Goal: Task Accomplishment & Management: Complete application form

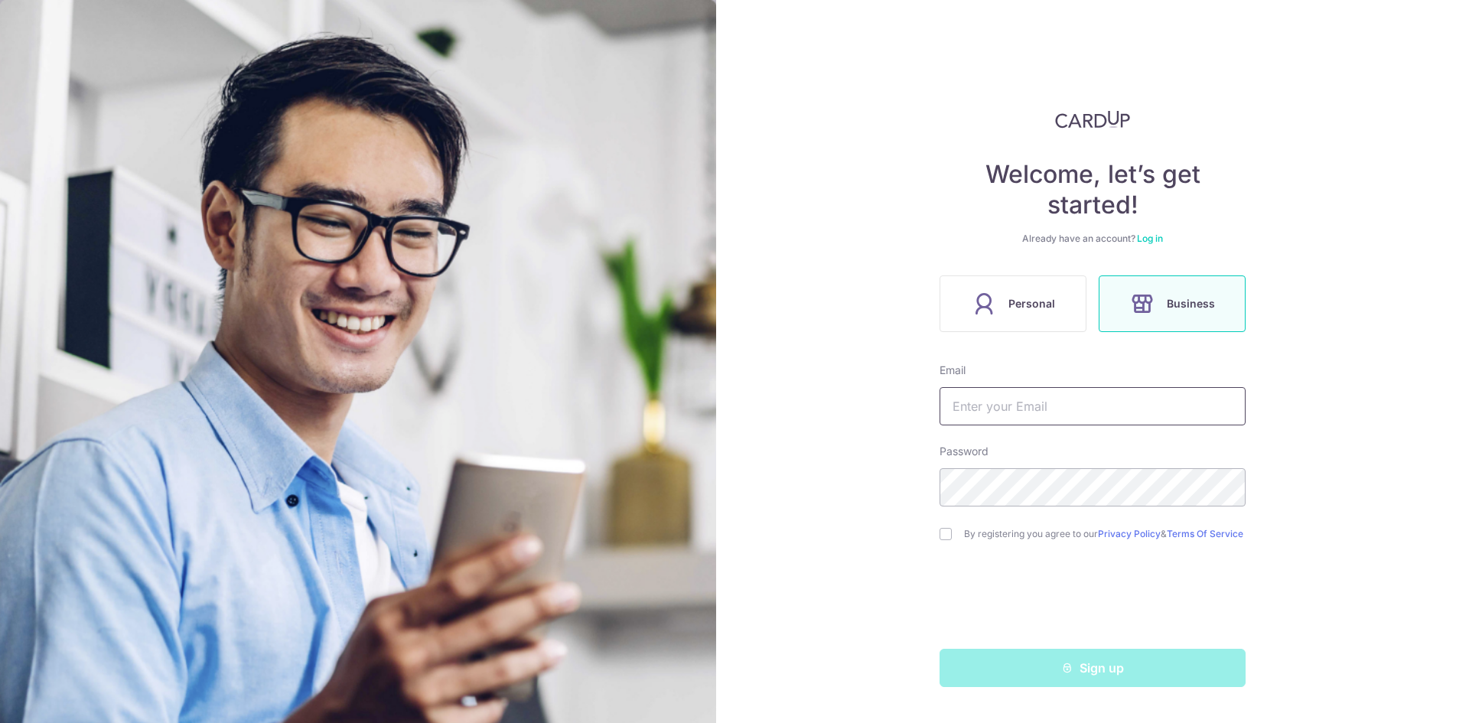
click at [1134, 406] on input "text" at bounding box center [1093, 406] width 306 height 38
click at [1110, 404] on input "text" at bounding box center [1093, 406] width 306 height 38
type input "e"
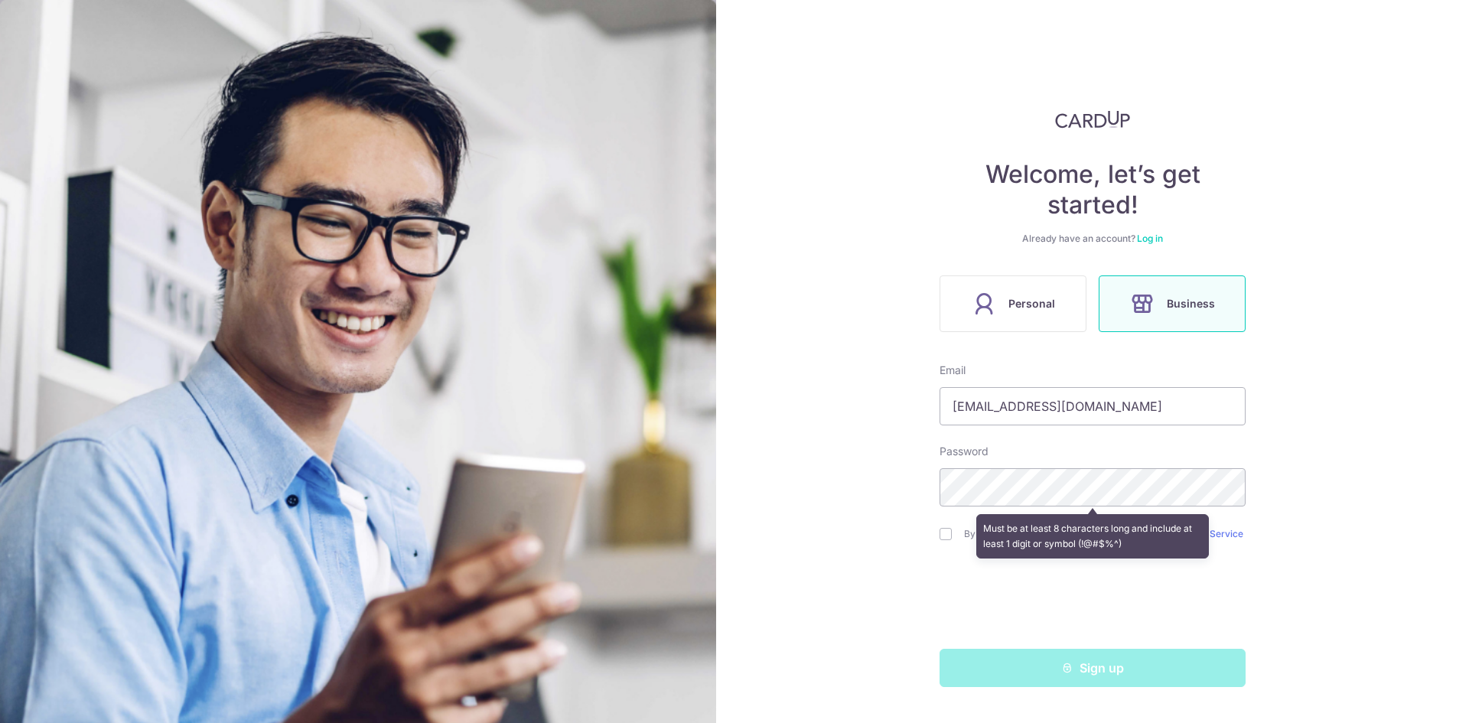
click at [1310, 469] on div "Welcome, let’s get started! Already have an account? Log in Personal Business E…" at bounding box center [1092, 361] width 753 height 723
click at [1005, 400] on input "account@lexincatering.com.sg" at bounding box center [1093, 406] width 306 height 38
click at [999, 400] on input "account@lexincatering.com.sg" at bounding box center [1093, 406] width 306 height 38
drag, startPoint x: 1175, startPoint y: 409, endPoint x: 308, endPoint y: 375, distance: 867.7
click at [327, 378] on section "Welcome, let’s get started! Already have an account? Log in Personal Business E…" at bounding box center [734, 361] width 1469 height 723
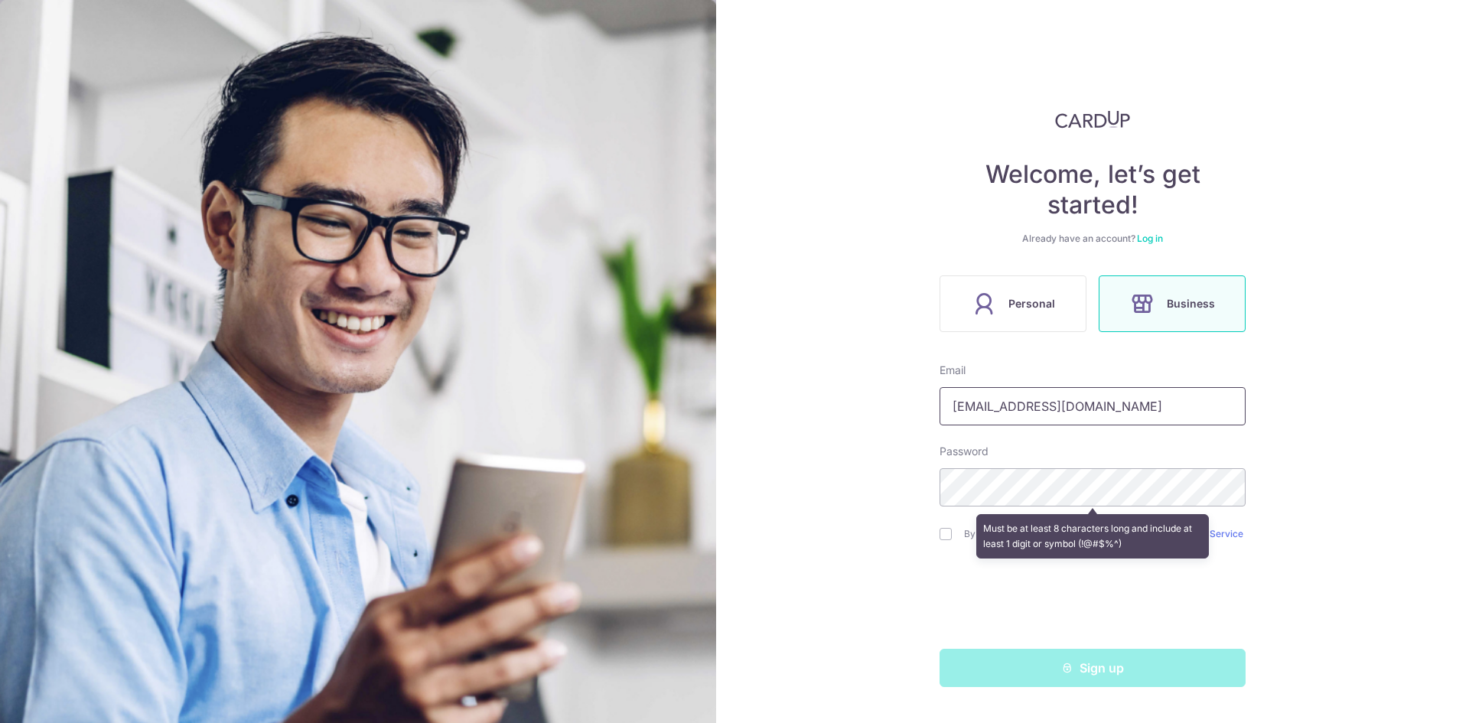
type input "[EMAIL_ADDRESS][DOMAIN_NAME]"
click at [944, 532] on input "checkbox" at bounding box center [946, 534] width 12 height 12
checkbox input "true"
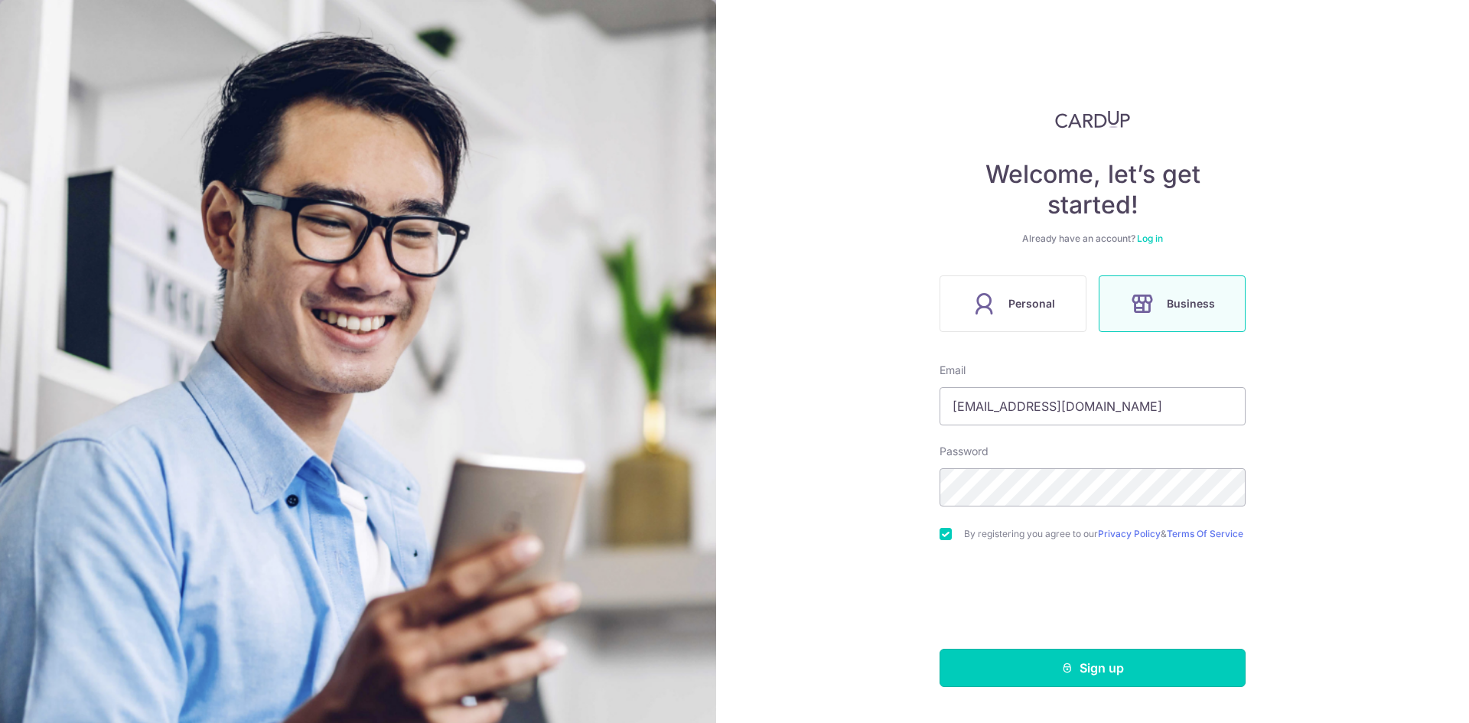
drag, startPoint x: 1077, startPoint y: 680, endPoint x: 1090, endPoint y: 681, distance: 13.0
click at [1077, 680] on button "Sign up" at bounding box center [1093, 668] width 306 height 38
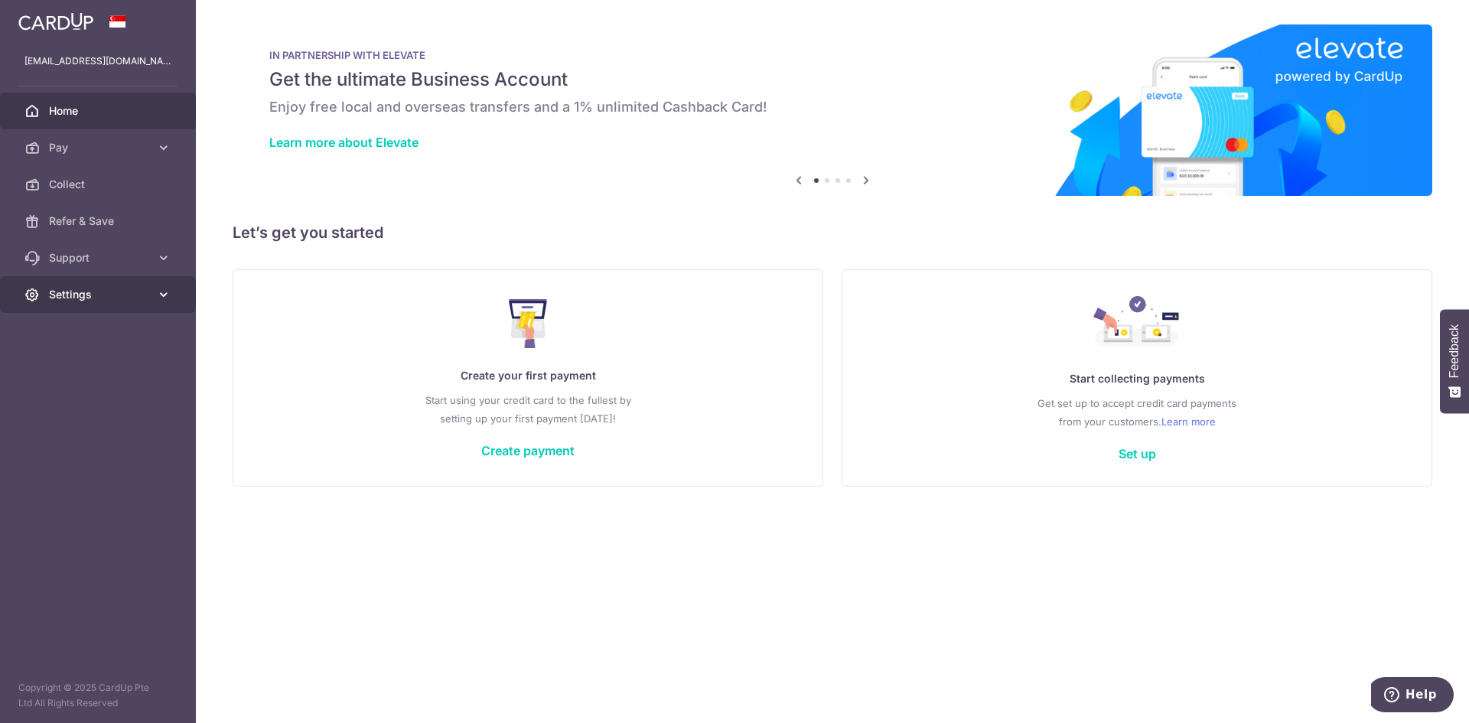
click at [133, 301] on span "Settings" at bounding box center [99, 294] width 101 height 15
click at [139, 321] on link "Account" at bounding box center [98, 331] width 196 height 37
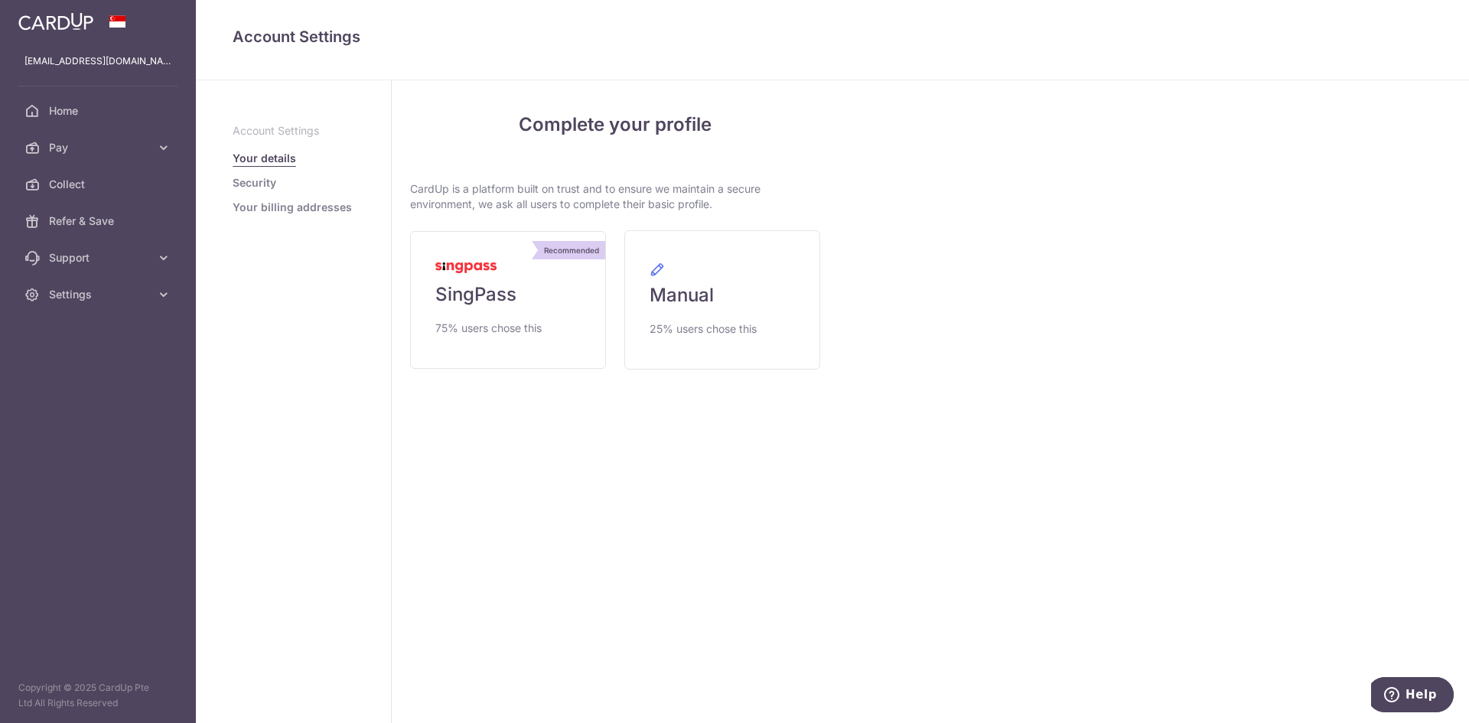
click at [270, 181] on link "Security" at bounding box center [255, 182] width 44 height 15
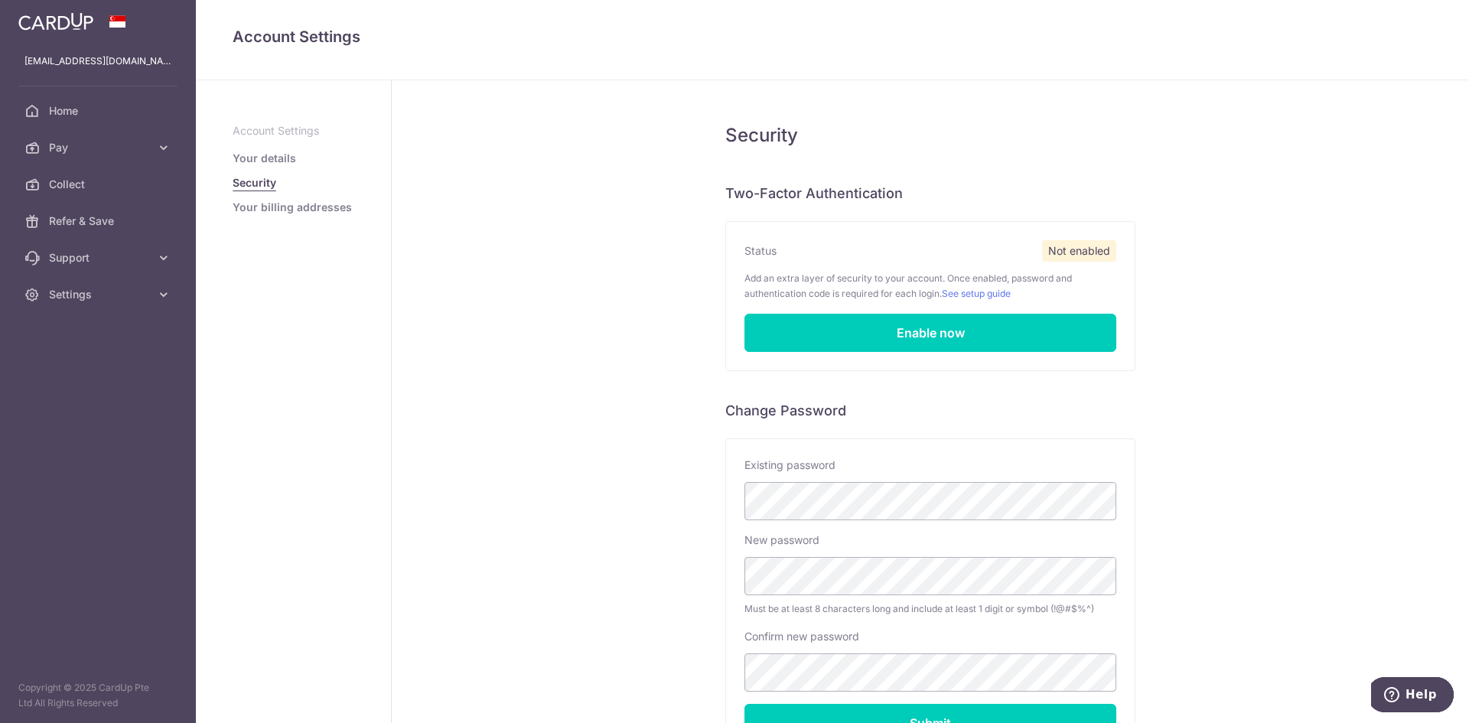
click at [287, 214] on link "Your billing addresses" at bounding box center [292, 207] width 119 height 15
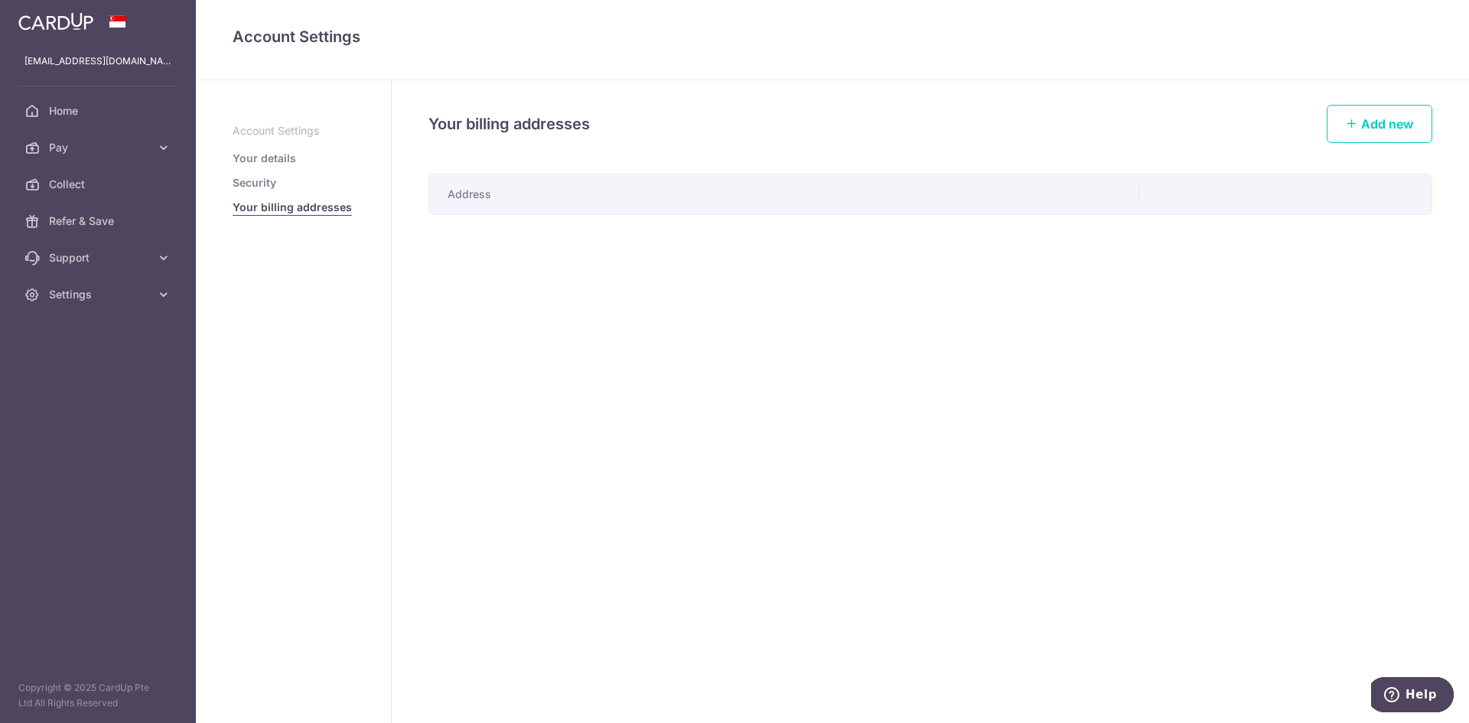
click at [283, 156] on link "Your details" at bounding box center [265, 158] width 64 height 15
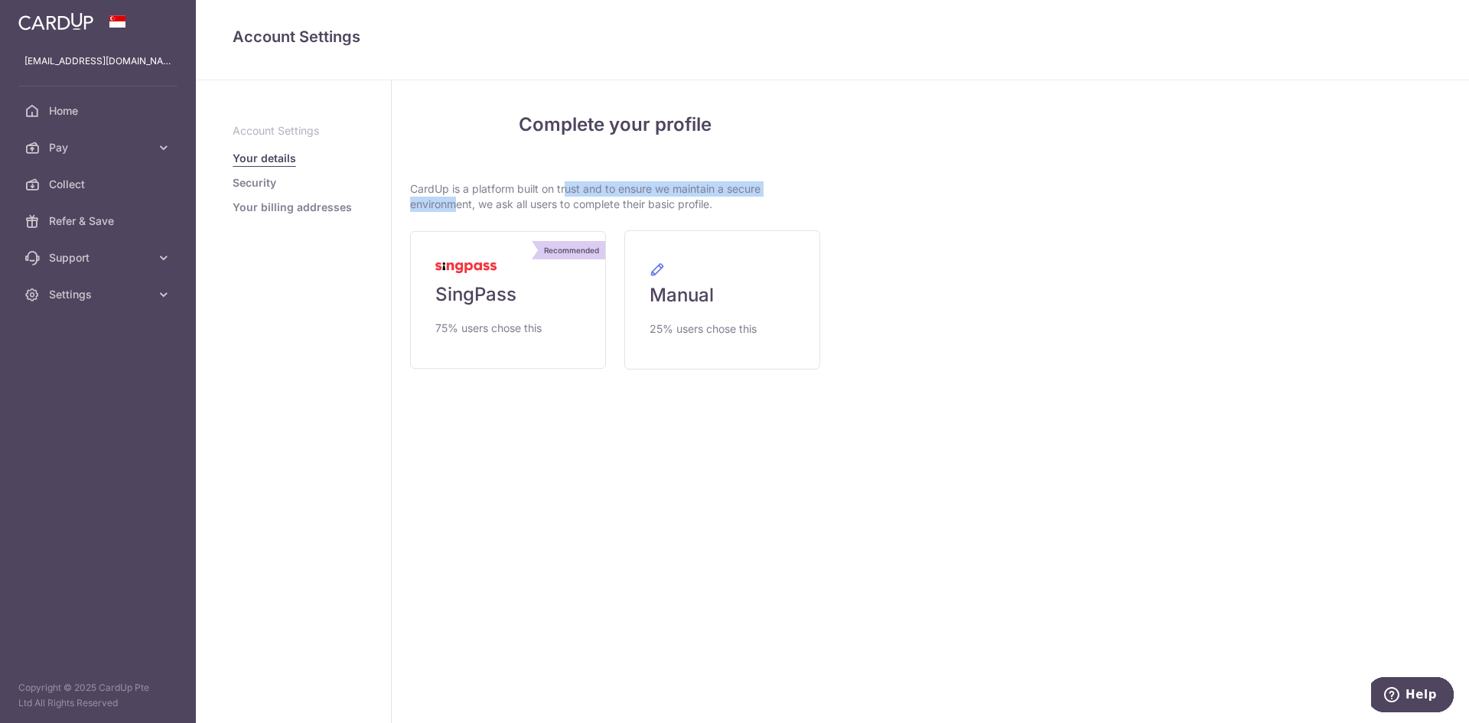
drag, startPoint x: 527, startPoint y: 191, endPoint x: 764, endPoint y: 193, distance: 237.2
click at [764, 191] on p "CardUp is a platform built on trust and to ensure we maintain a secure environm…" at bounding box center [615, 196] width 410 height 31
click at [704, 204] on p "CardUp is a platform built on trust and to ensure we maintain a secure environm…" at bounding box center [615, 196] width 410 height 31
drag, startPoint x: 716, startPoint y: 204, endPoint x: 419, endPoint y: 181, distance: 297.0
click at [419, 181] on div "Complete your profile CardUp is a platform built on trust and to ensure we main…" at bounding box center [615, 240] width 410 height 259
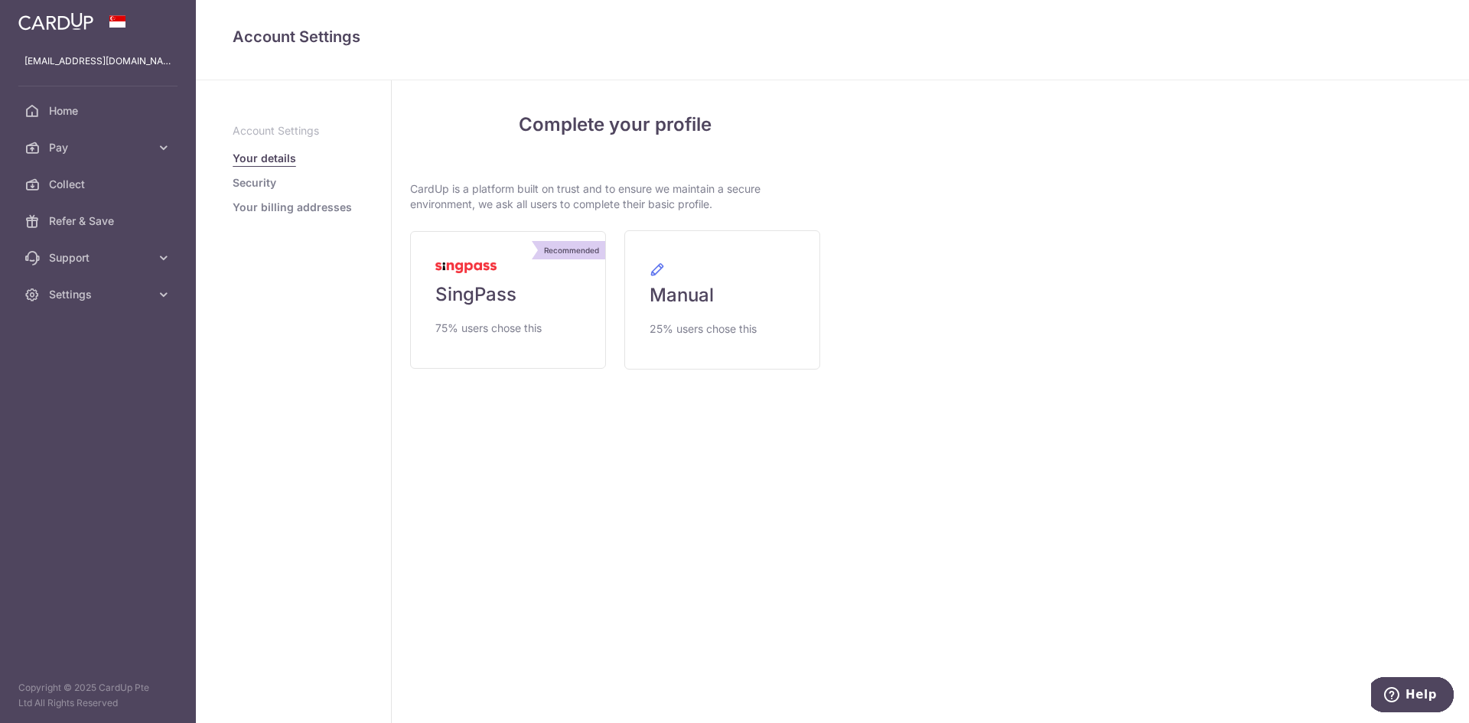
click at [601, 210] on p "CardUp is a platform built on trust and to ensure we maintain a secure environm…" at bounding box center [615, 196] width 410 height 31
click at [723, 290] on link "Manual 25% users chose this" at bounding box center [722, 299] width 196 height 139
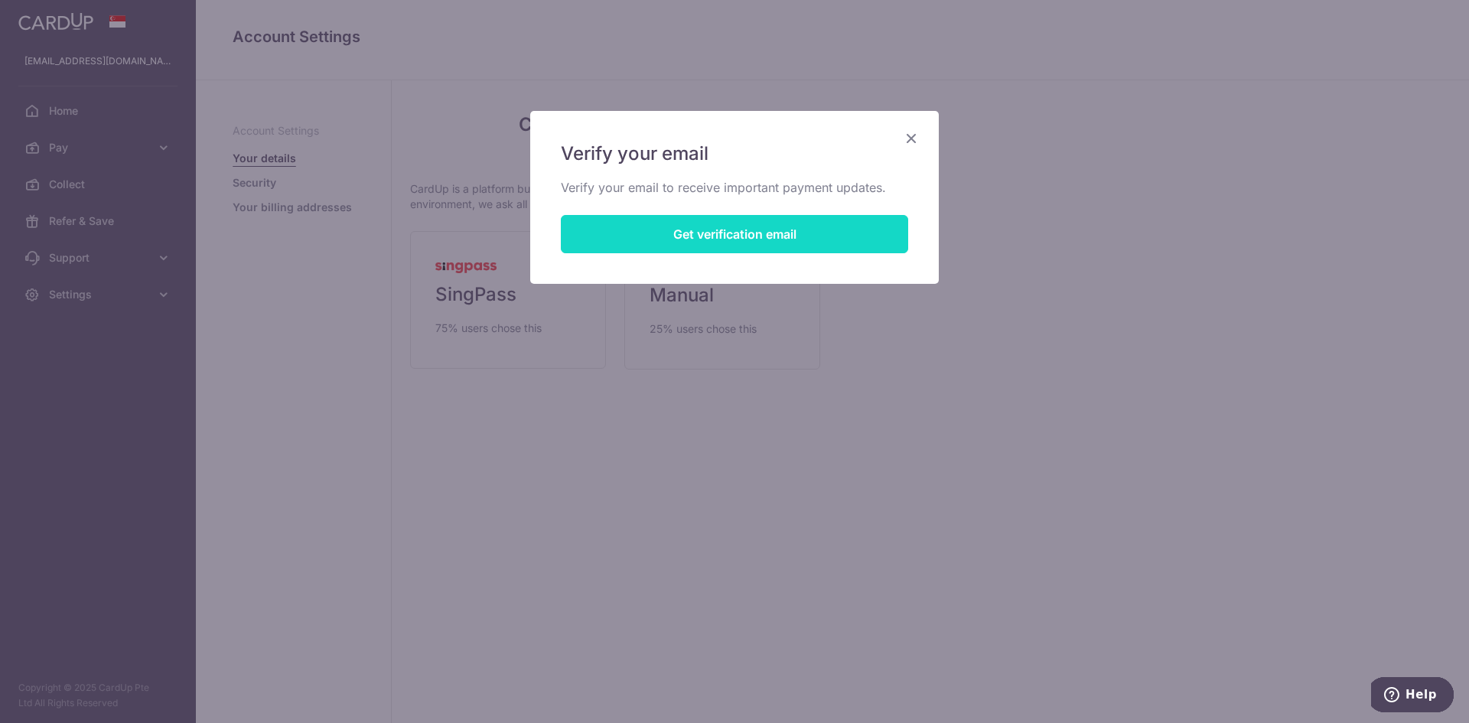
click at [699, 225] on button "Get verification email" at bounding box center [734, 234] width 347 height 38
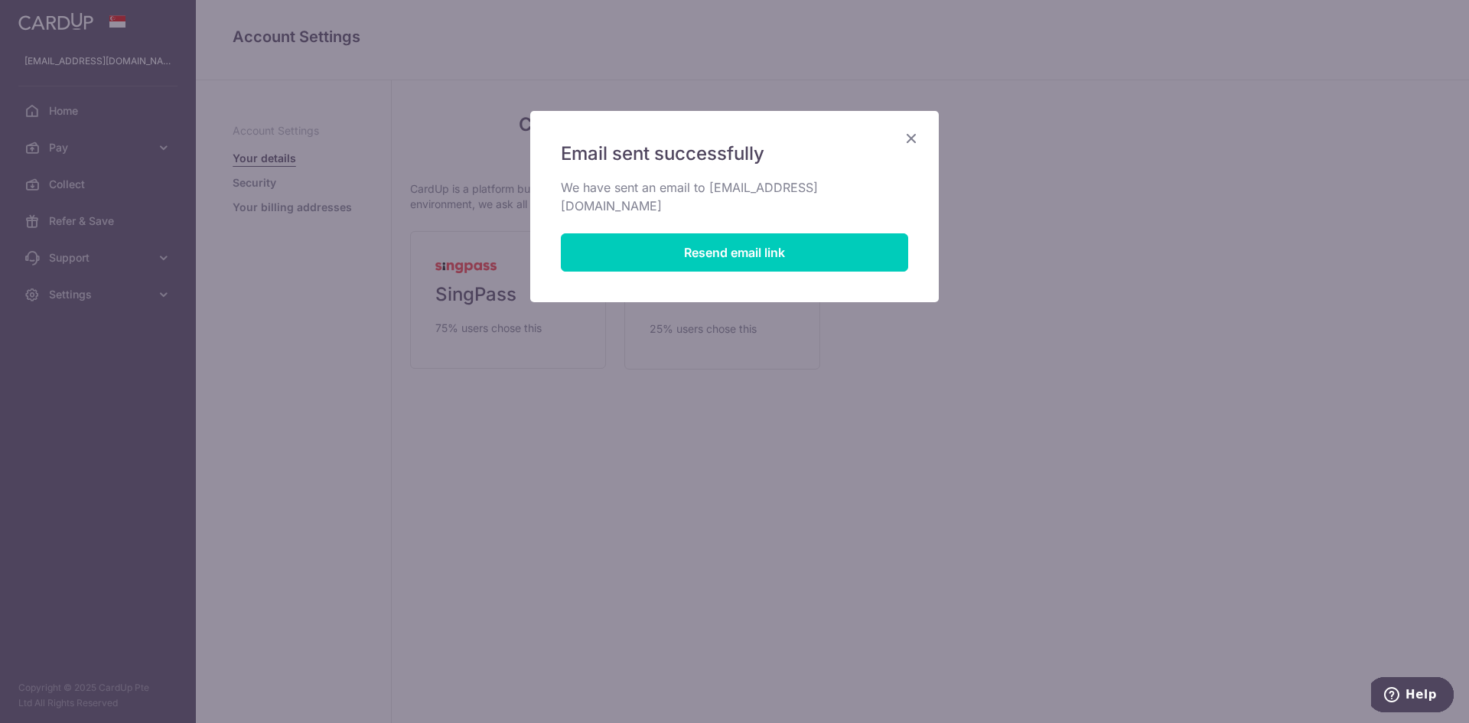
click at [908, 138] on icon "Close" at bounding box center [911, 138] width 18 height 19
